Goal: Go to known website: Go to known website

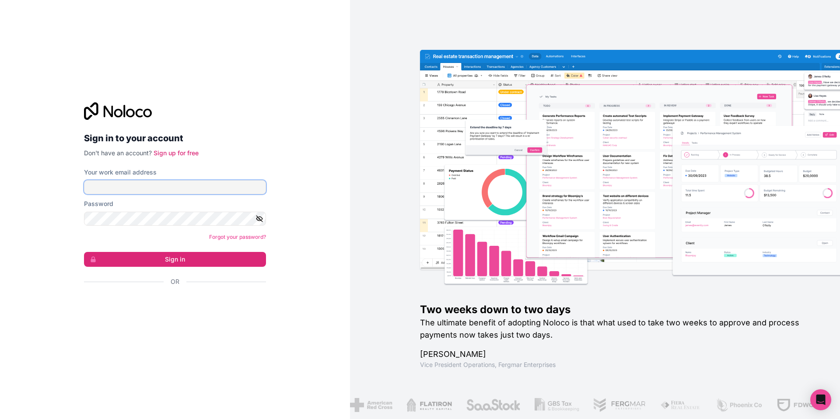
click at [137, 187] on input "Your work email address" at bounding box center [175, 187] width 182 height 14
click at [270, 122] on div "Sign in to your account Don't have an account? Sign up for free Your work email…" at bounding box center [175, 209] width 196 height 242
click at [202, 189] on input "Your work email address" at bounding box center [175, 187] width 182 height 14
type input "**********"
